Goal: Transaction & Acquisition: Purchase product/service

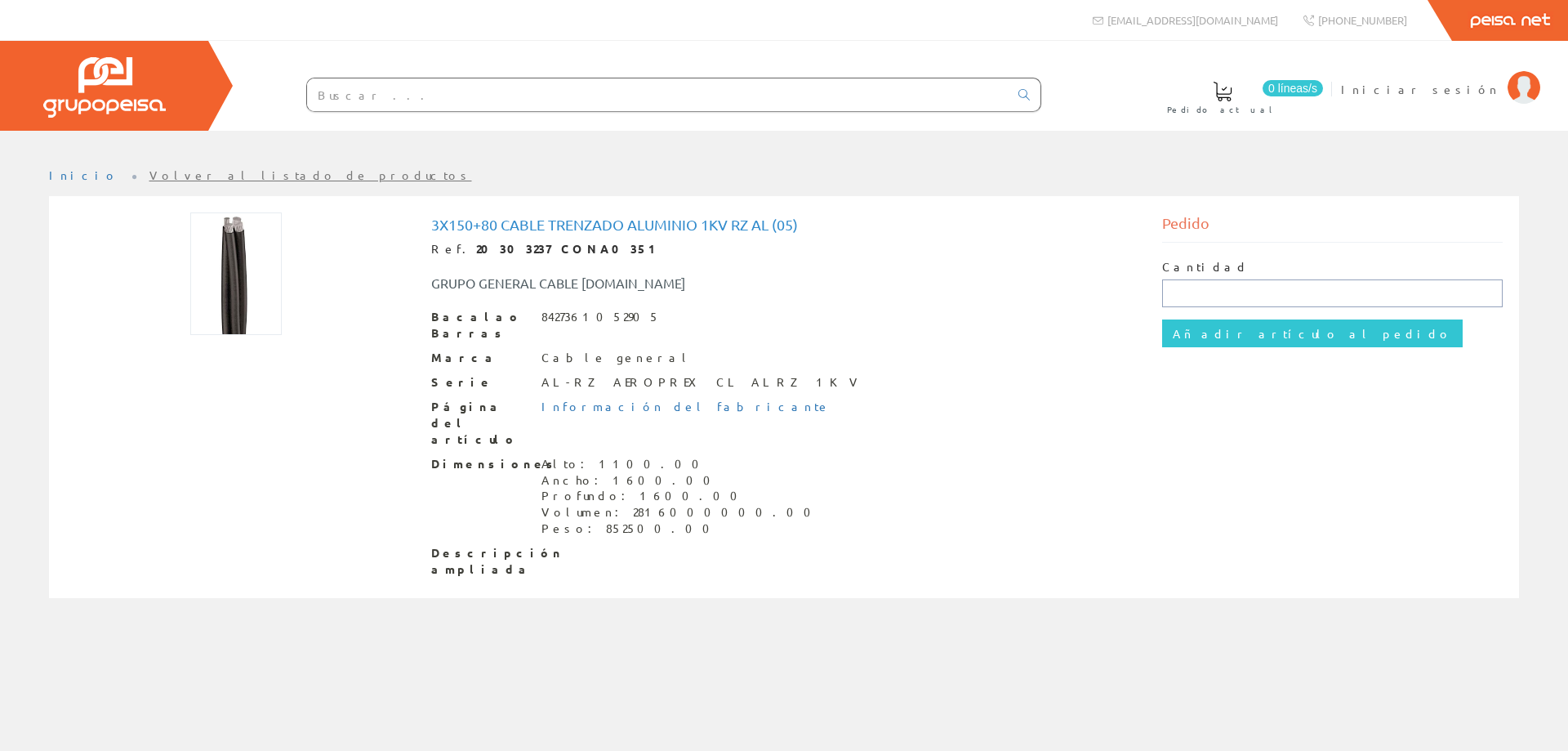
click at [1244, 292] on input "text" at bounding box center [1333, 293] width 341 height 28
type input "100"
click at [1162, 319] on input "Añadir artículo al pedido" at bounding box center [1312, 333] width 300 height 28
